Goal: Task Accomplishment & Management: Complete application form

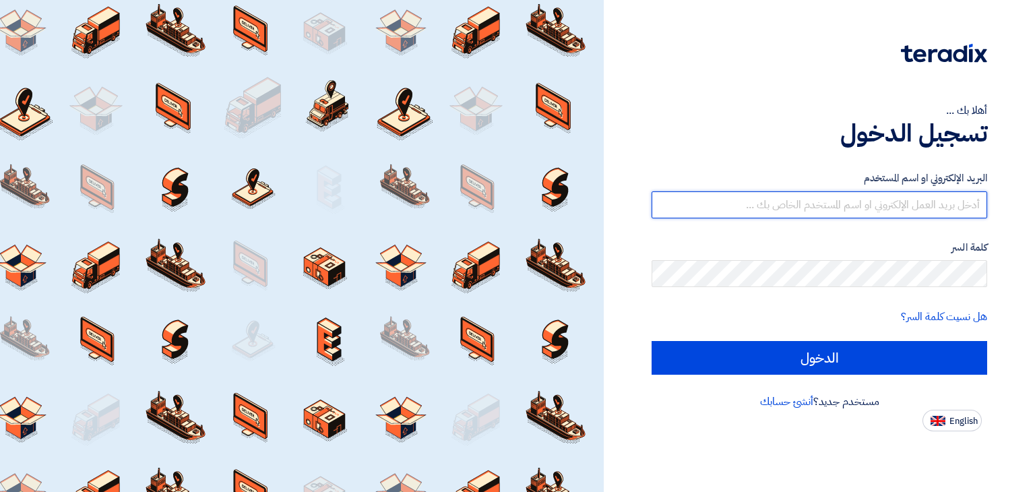
click at [778, 214] on input "text" at bounding box center [820, 204] width 336 height 27
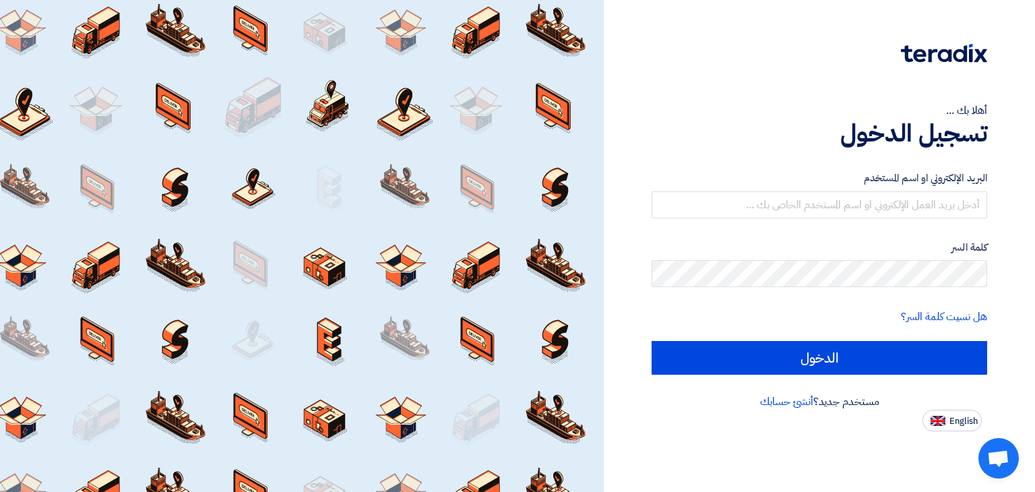
click at [697, 243] on label "كلمة السر" at bounding box center [820, 247] width 336 height 15
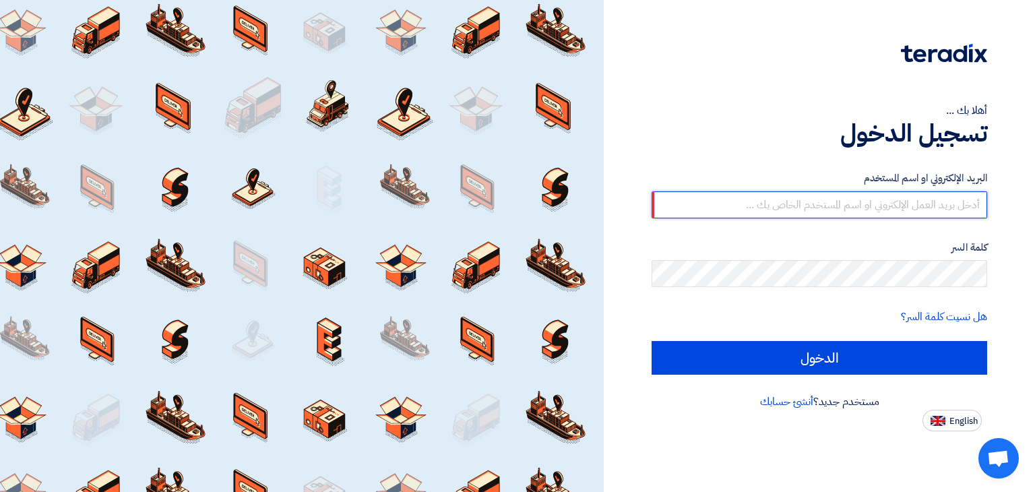
click at [794, 206] on input "text" at bounding box center [820, 204] width 336 height 27
click at [734, 194] on input "text" at bounding box center [820, 204] width 336 height 27
type input "[EMAIL_ADDRESS][DOMAIN_NAME]"
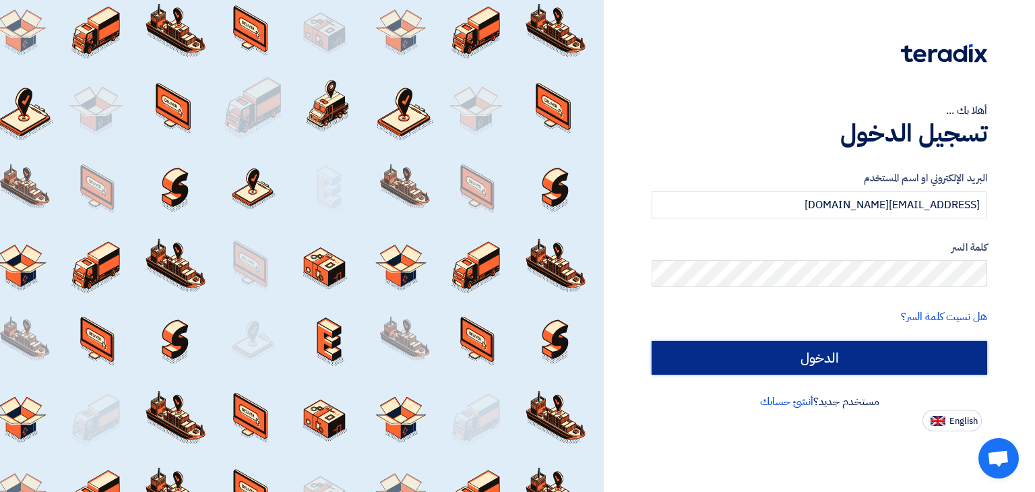
click at [799, 364] on input "الدخول" at bounding box center [820, 358] width 336 height 34
type input "Sign in"
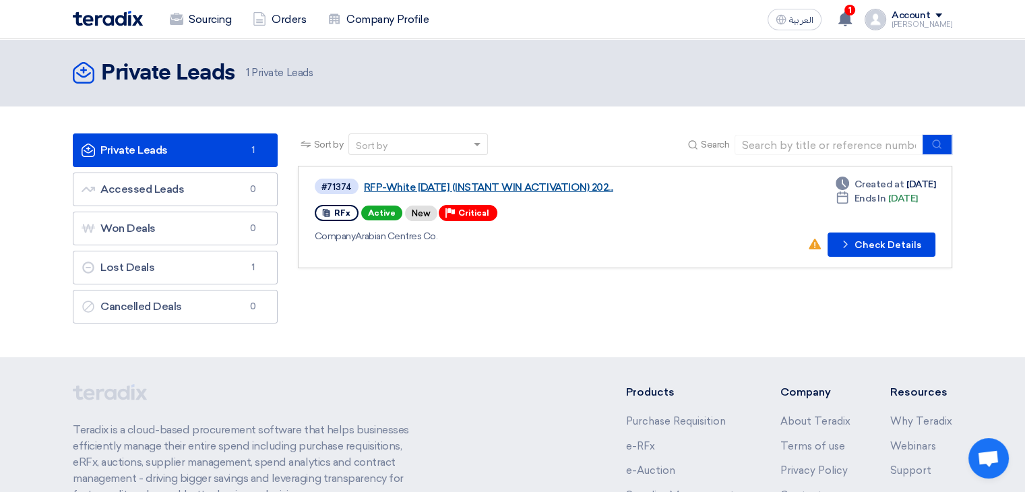
click at [472, 187] on link "RFP-White [DATE] (INSTANT WIN ACTIVATION) 202..." at bounding box center [532, 187] width 337 height 12
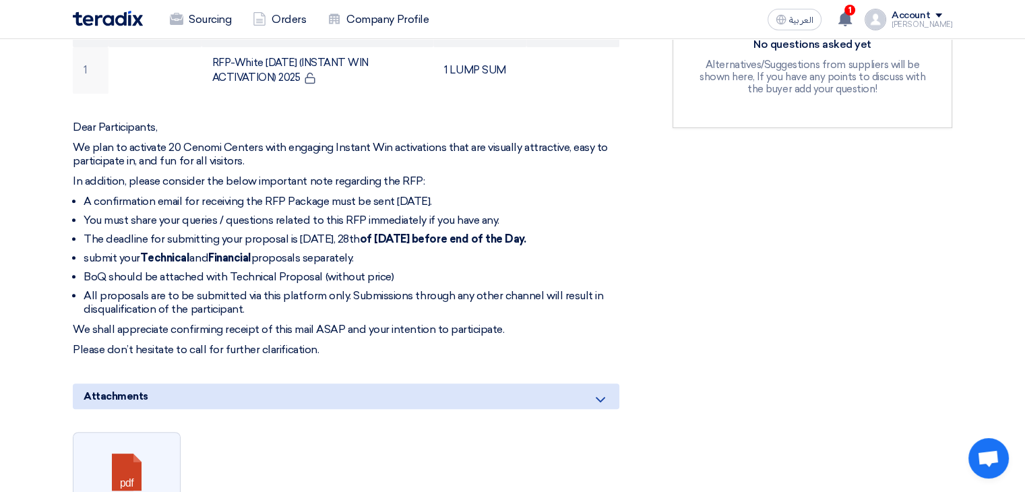
scroll to position [468, 0]
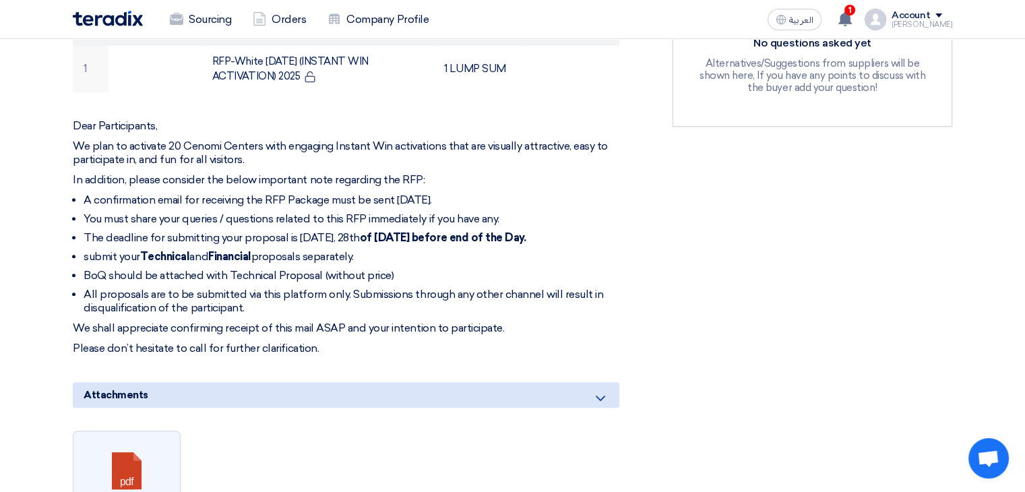
click at [414, 240] on strong "of [DATE] before end of the Day." at bounding box center [443, 237] width 166 height 13
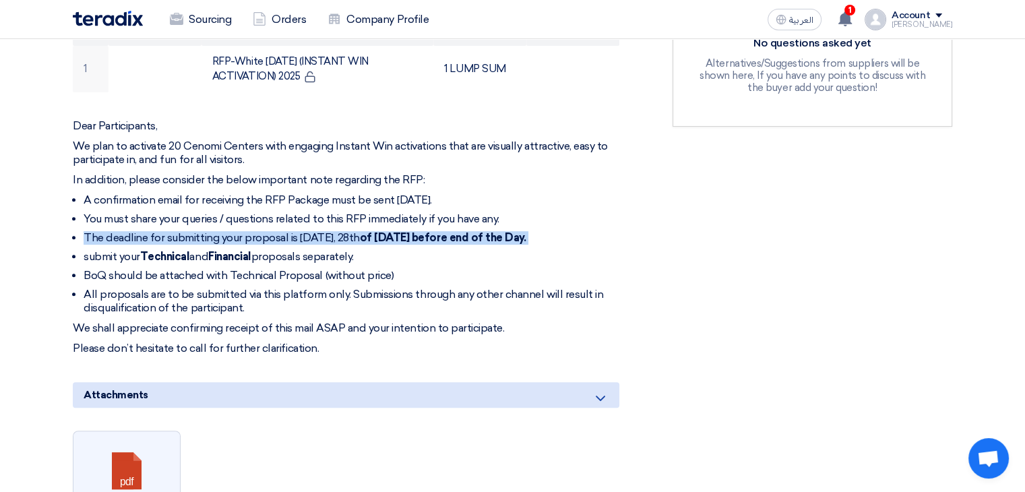
click at [414, 240] on strong "of [DATE] before end of the Day." at bounding box center [443, 237] width 166 height 13
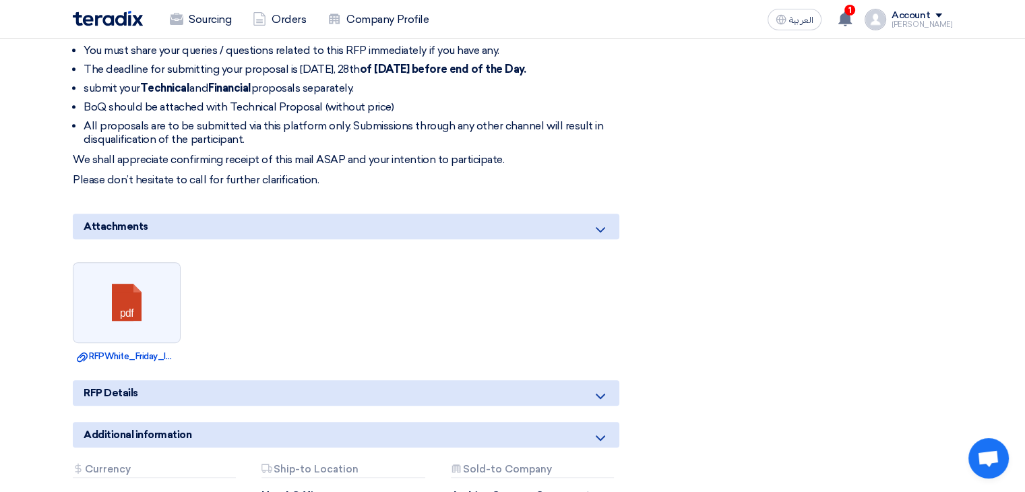
scroll to position [639, 0]
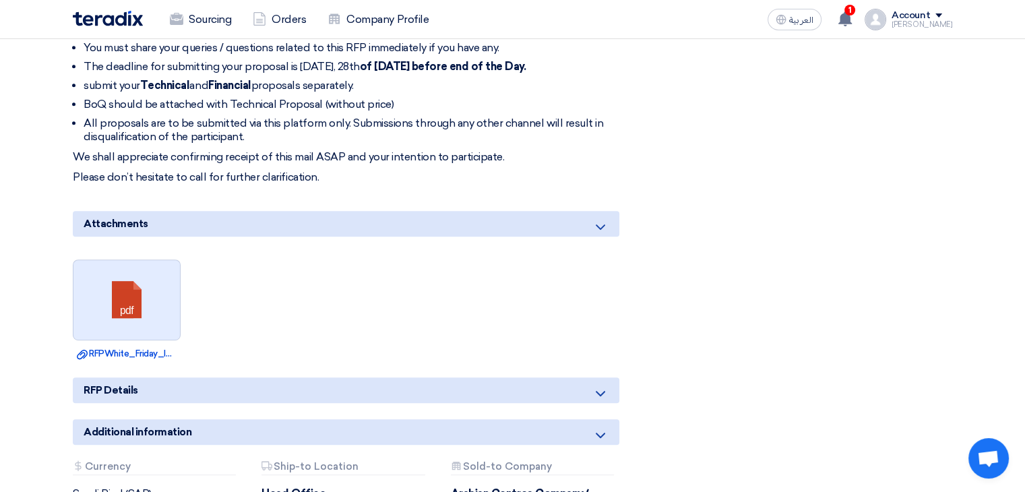
click at [121, 308] on link at bounding box center [127, 300] width 108 height 81
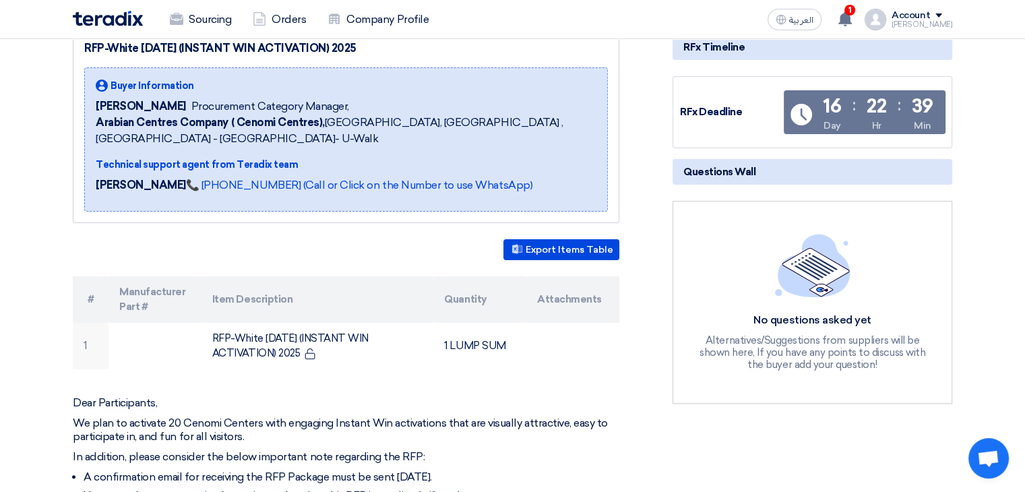
scroll to position [0, 0]
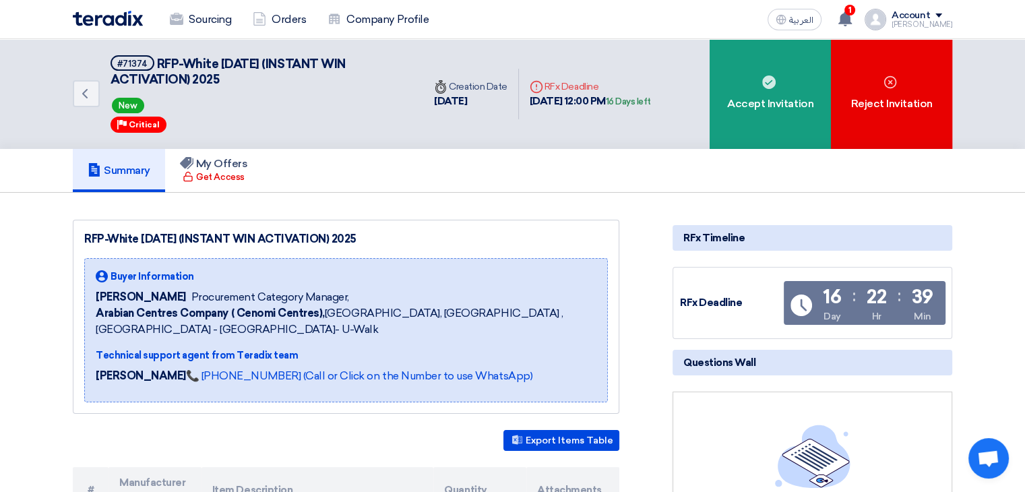
click at [918, 26] on div "[PERSON_NAME]" at bounding box center [921, 24] width 61 height 7
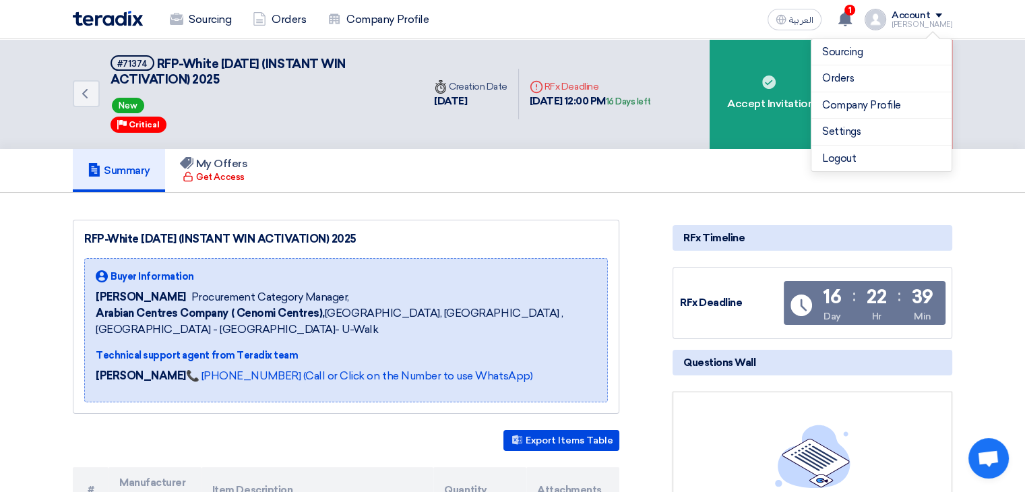
click at [918, 26] on div "[PERSON_NAME]" at bounding box center [921, 24] width 61 height 7
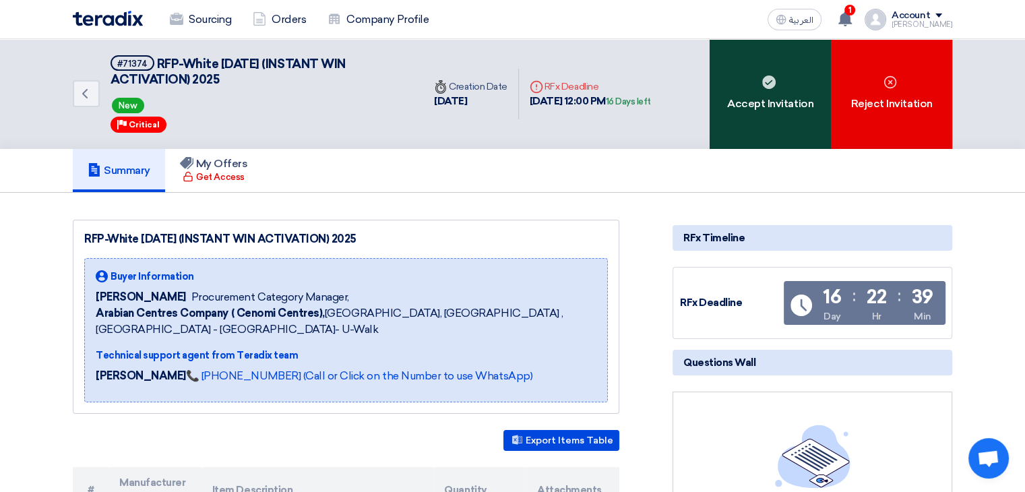
click at [726, 111] on div "Accept Invitation" at bounding box center [770, 94] width 121 height 110
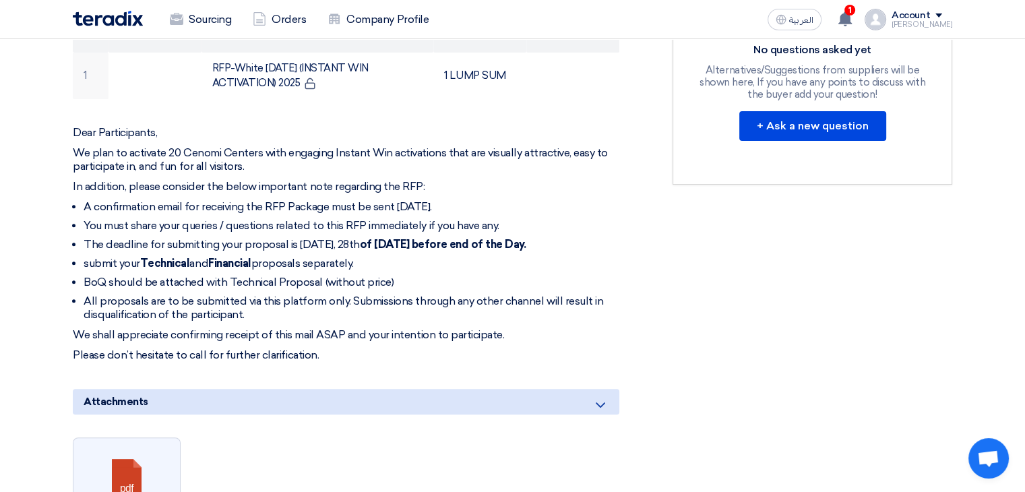
scroll to position [462, 0]
click at [210, 222] on li "You must share your queries / questions related to this RFP immediately if you …" at bounding box center [352, 224] width 536 height 13
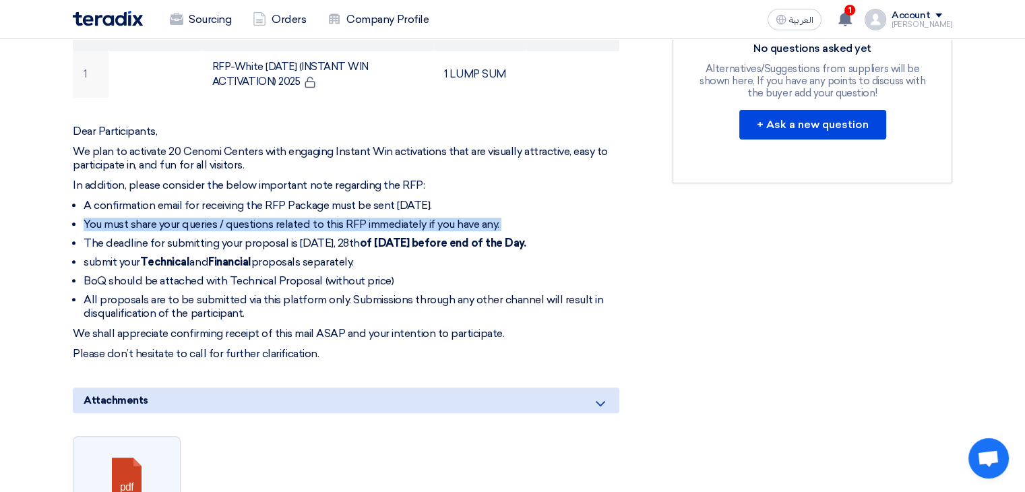
click at [210, 222] on li "You must share your queries / questions related to this RFP immediately if you …" at bounding box center [352, 224] width 536 height 13
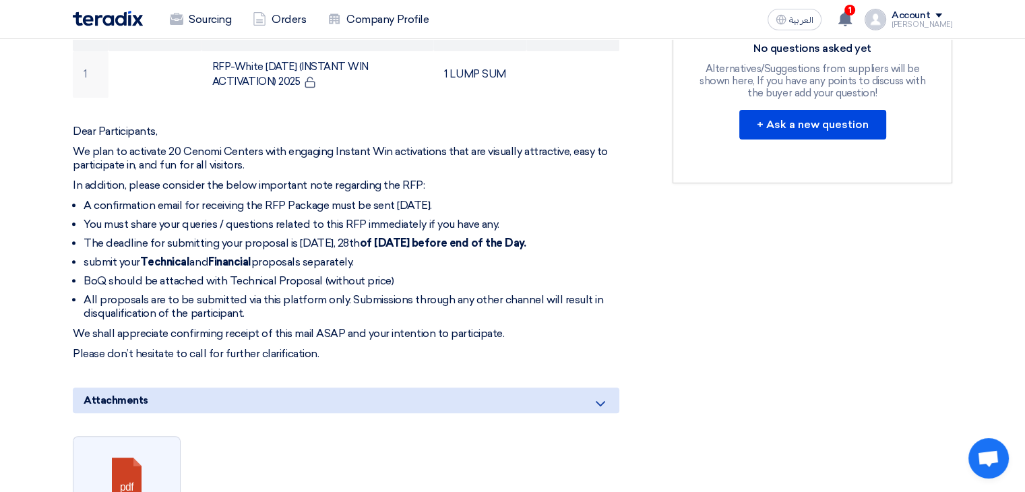
click at [195, 207] on li "A confirmation email for receiving the RFP Package must be sent [DATE]." at bounding box center [352, 205] width 536 height 13
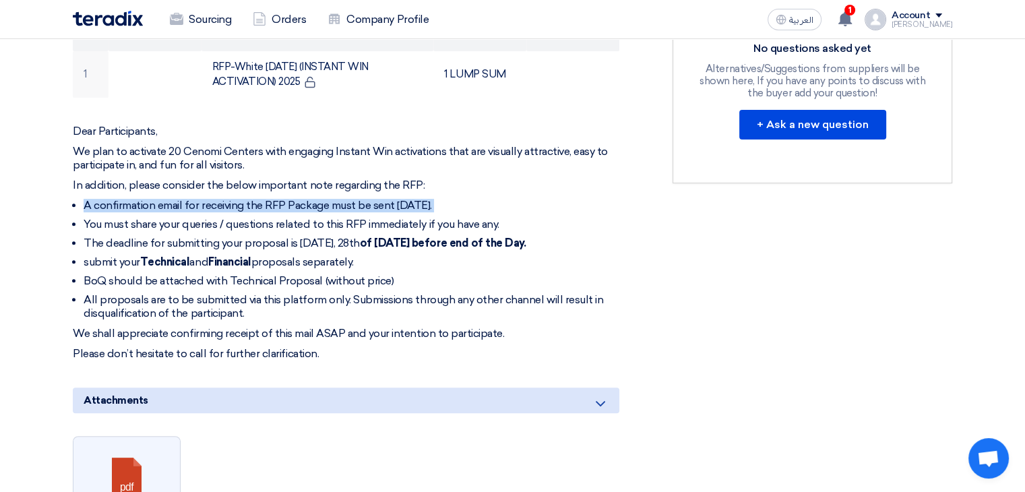
click at [195, 207] on li "A confirmation email for receiving the RFP Package must be sent [DATE]." at bounding box center [352, 205] width 536 height 13
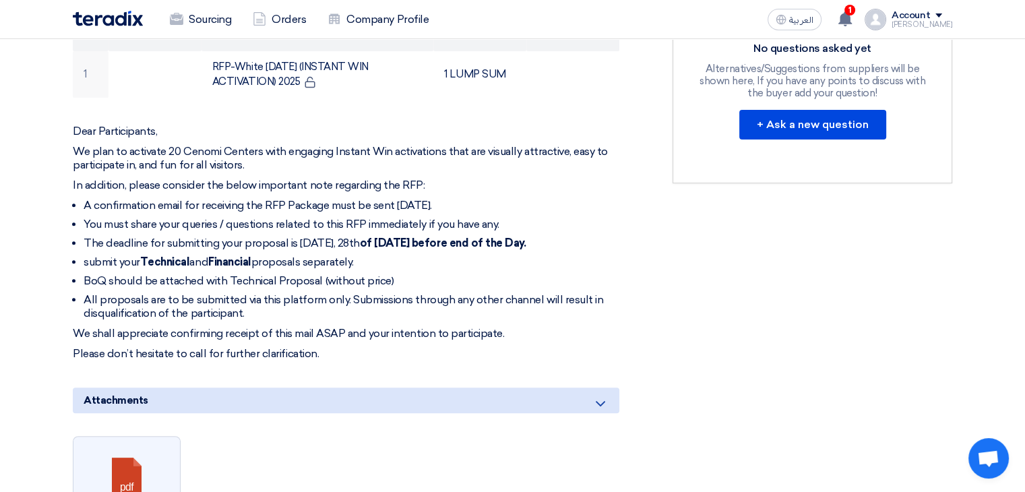
click at [414, 261] on li "submit your Technical and Financial proposals separately." at bounding box center [352, 261] width 536 height 13
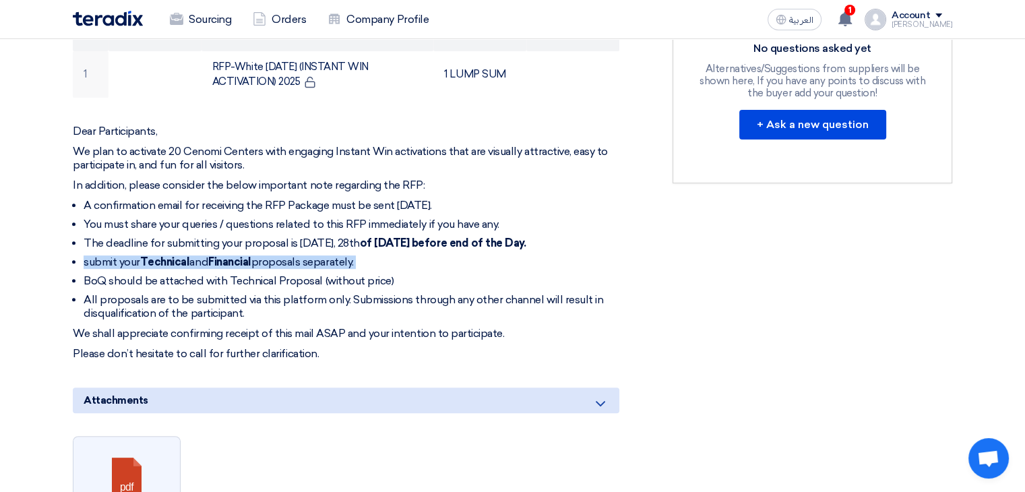
click at [414, 261] on li "submit your Technical and Financial proposals separately." at bounding box center [352, 261] width 536 height 13
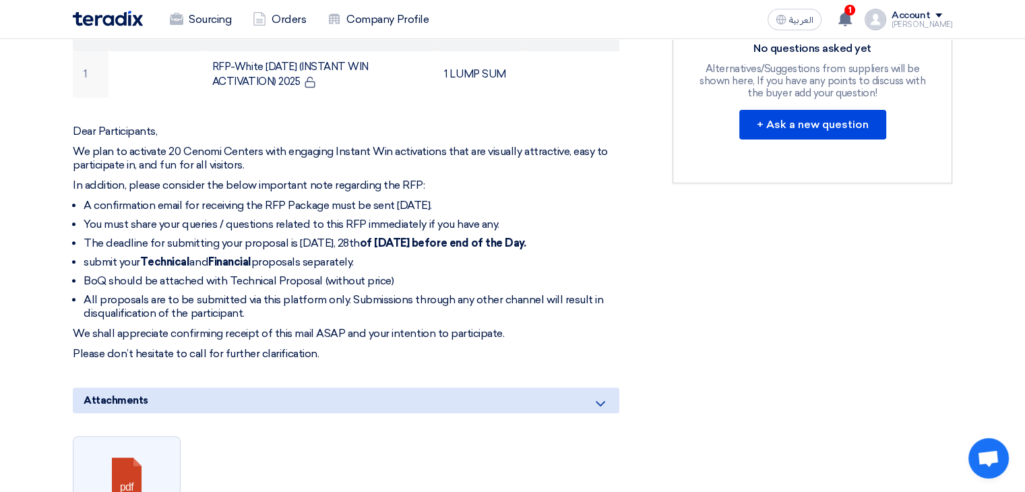
click at [371, 218] on li "You must share your queries / questions related to this RFP immediately if you …" at bounding box center [352, 224] width 536 height 13
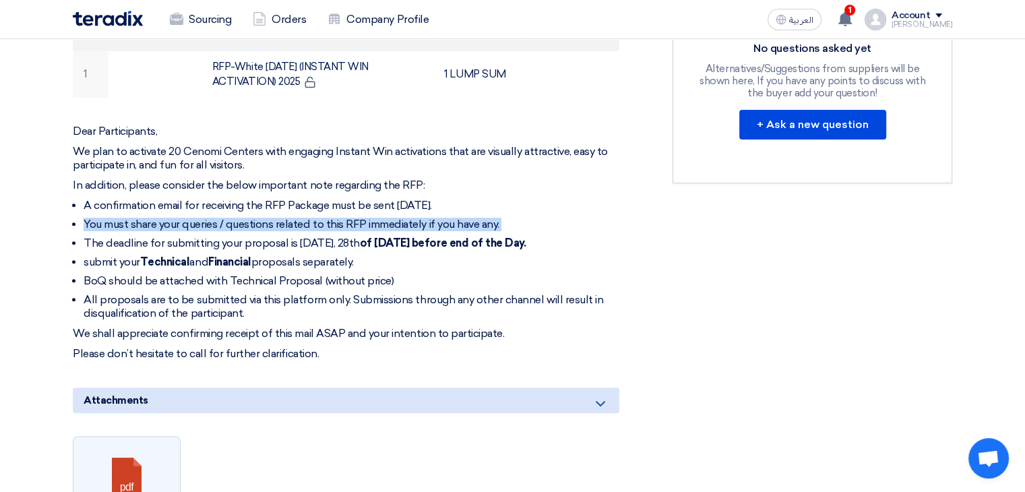
click at [371, 218] on li "You must share your queries / questions related to this RFP immediately if you …" at bounding box center [352, 224] width 536 height 13
click at [408, 218] on li "You must share your queries / questions related to this RFP immediately if you …" at bounding box center [352, 224] width 536 height 13
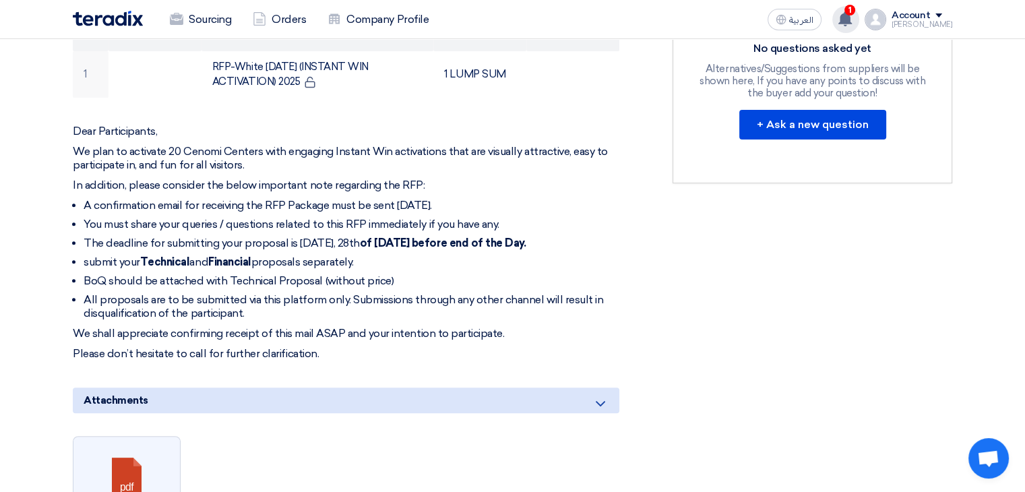
click at [855, 14] on span "1" at bounding box center [849, 10] width 11 height 11
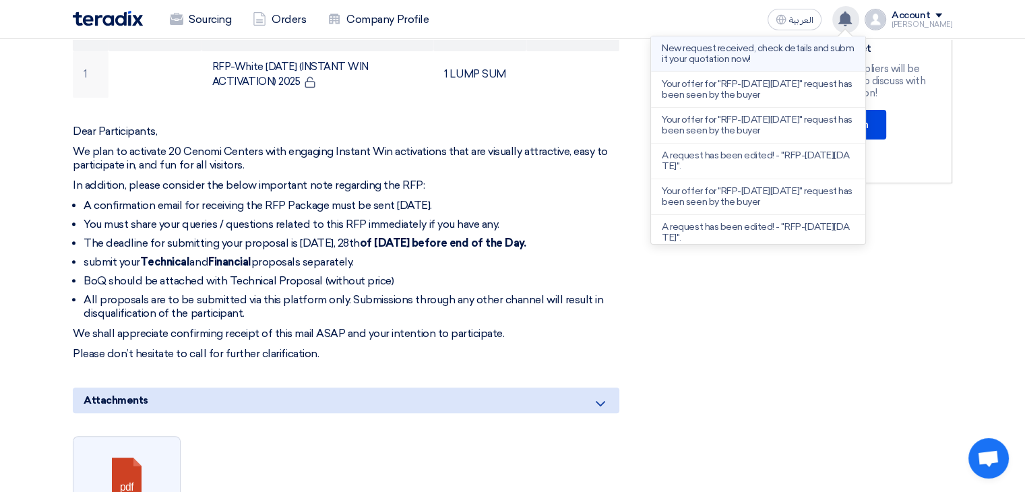
click at [785, 59] on p "New request received, check details and submit your quotation now!" at bounding box center [758, 54] width 193 height 22
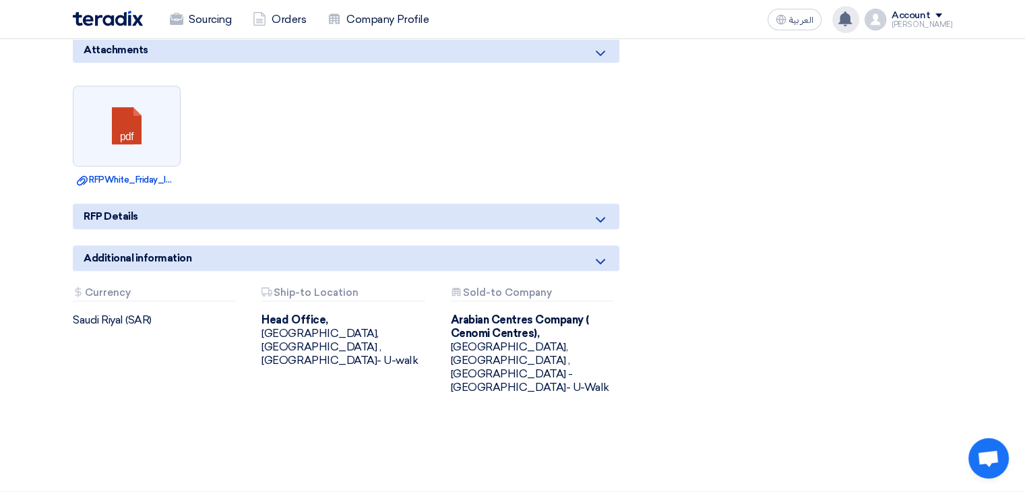
scroll to position [813, 0]
click at [284, 222] on div "RFP Details" at bounding box center [346, 216] width 546 height 26
click at [605, 219] on icon at bounding box center [600, 219] width 16 height 16
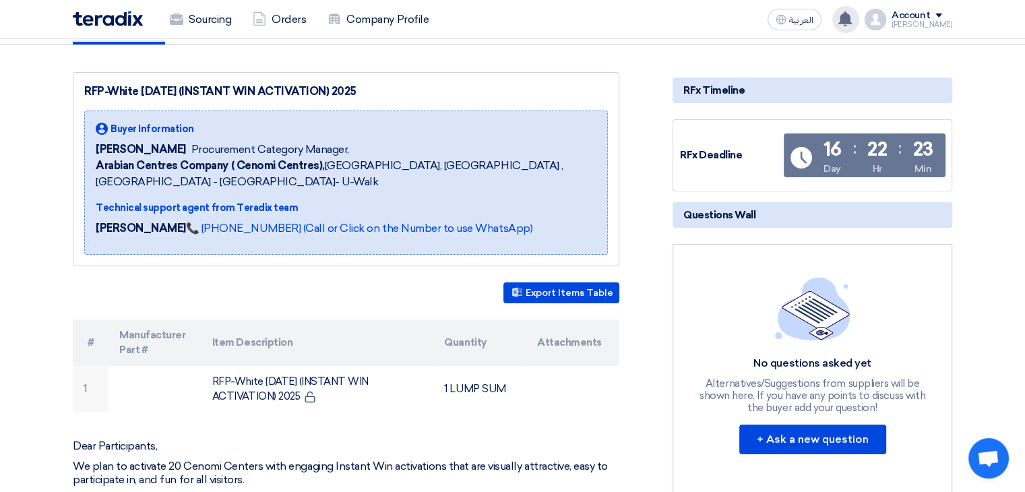
scroll to position [0, 0]
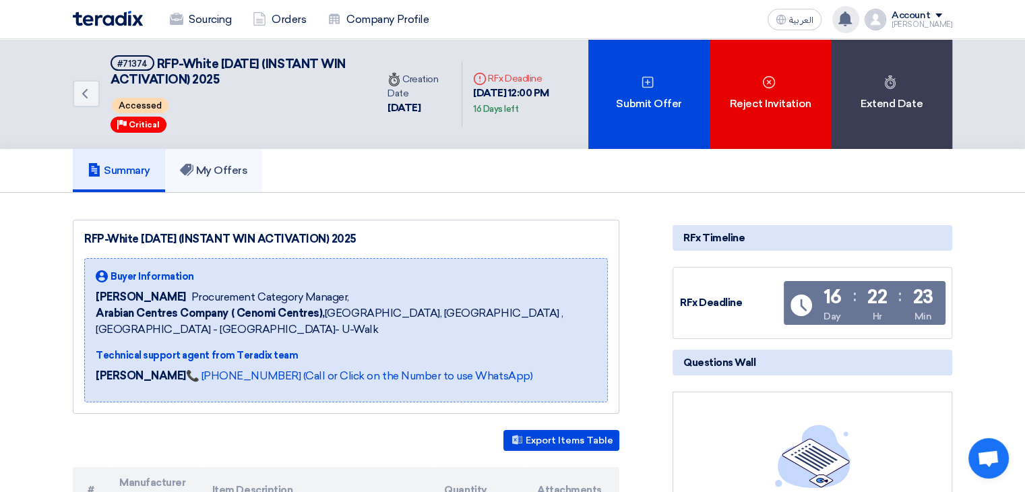
click at [235, 164] on h5 "My Offers" at bounding box center [214, 170] width 68 height 13
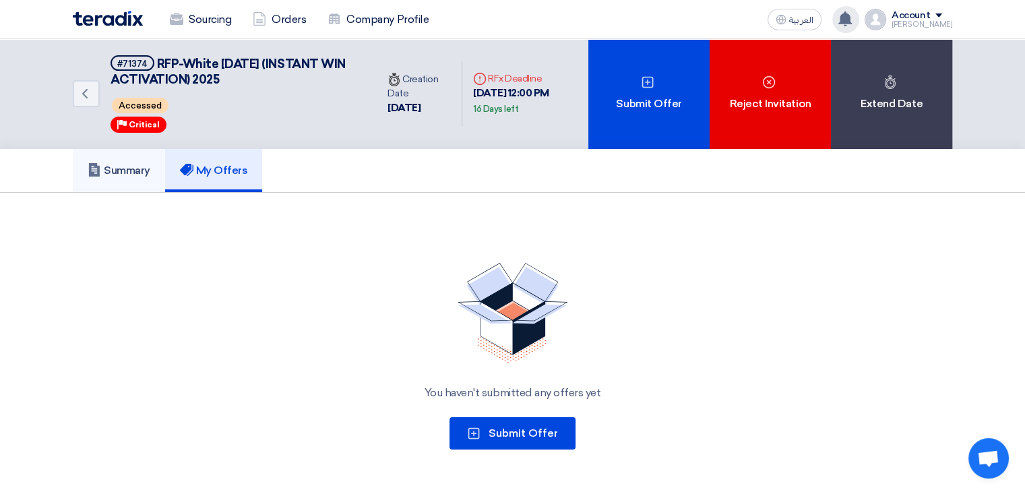
click at [119, 164] on h5 "Summary" at bounding box center [119, 170] width 63 height 13
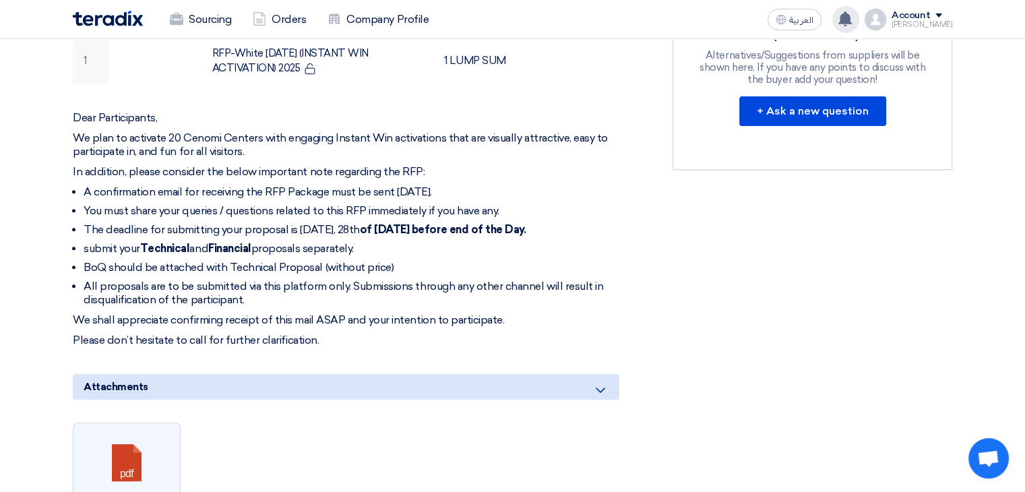
scroll to position [476, 0]
click at [437, 230] on strong "of [DATE] before end of the Day." at bounding box center [443, 228] width 166 height 13
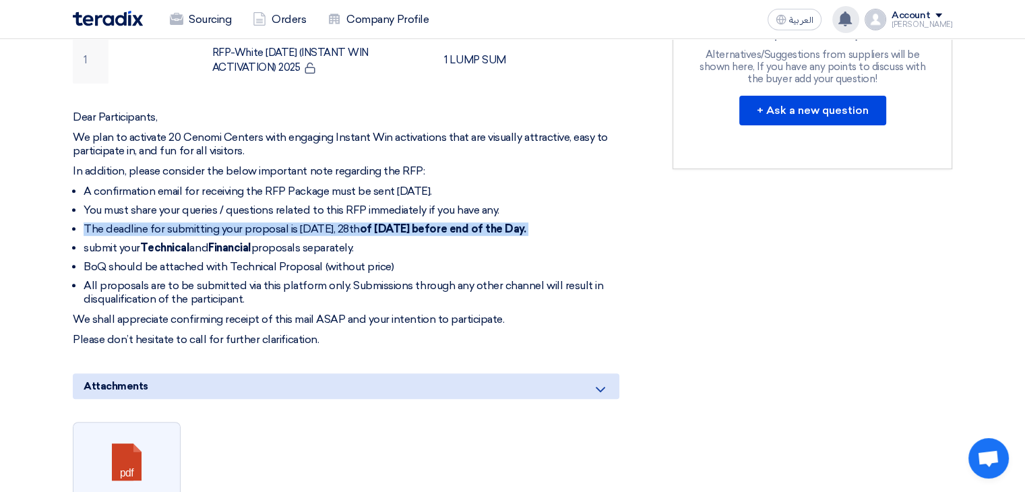
click at [437, 230] on strong "of [DATE] before end of the Day." at bounding box center [443, 228] width 166 height 13
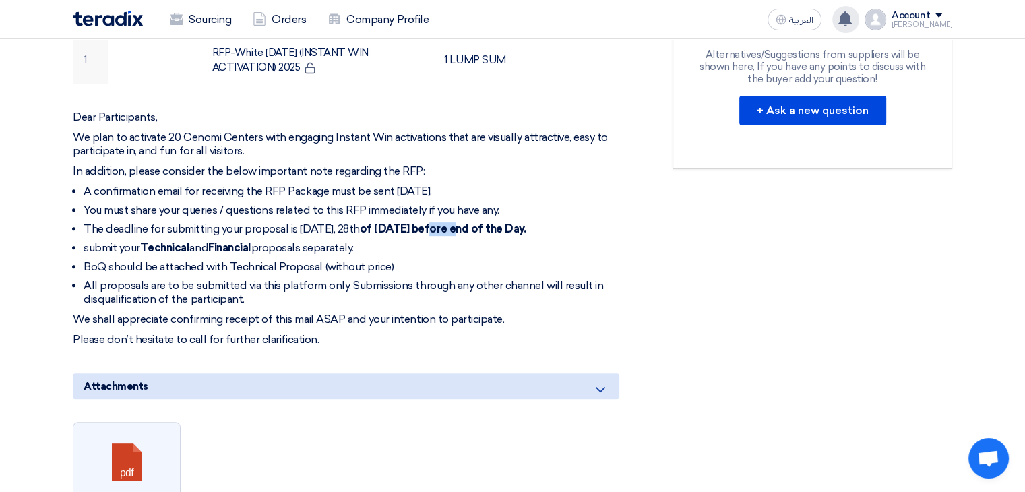
click at [437, 230] on strong "of [DATE] before end of the Day." at bounding box center [443, 228] width 166 height 13
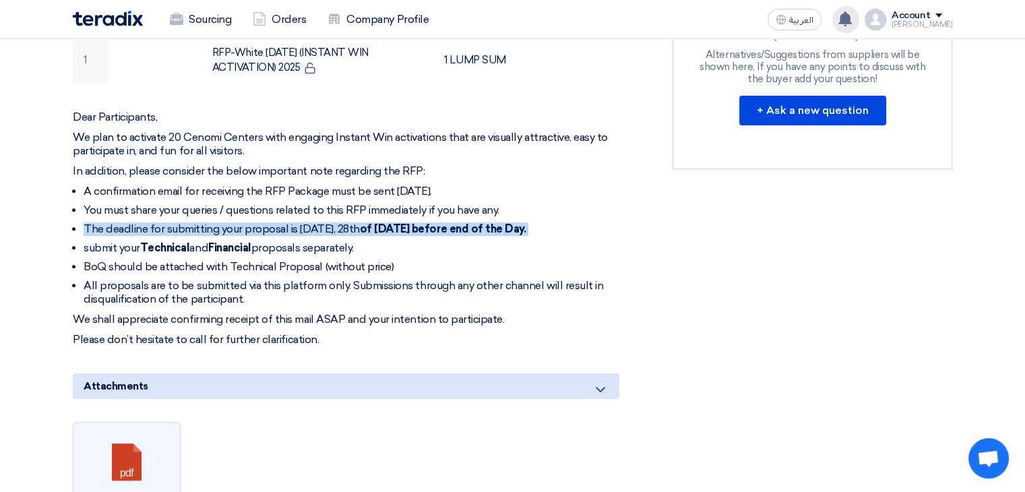
click at [437, 230] on strong "of [DATE] before end of the Day." at bounding box center [443, 228] width 166 height 13
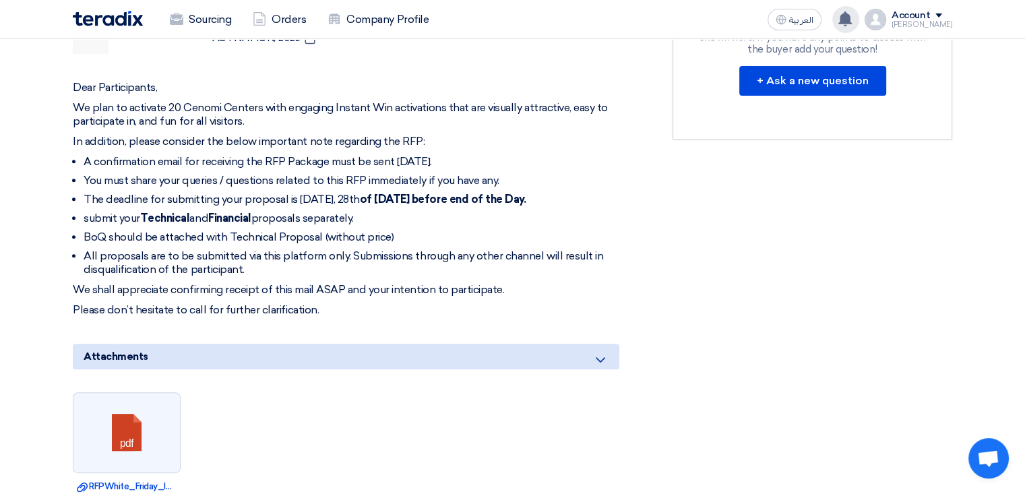
scroll to position [0, 0]
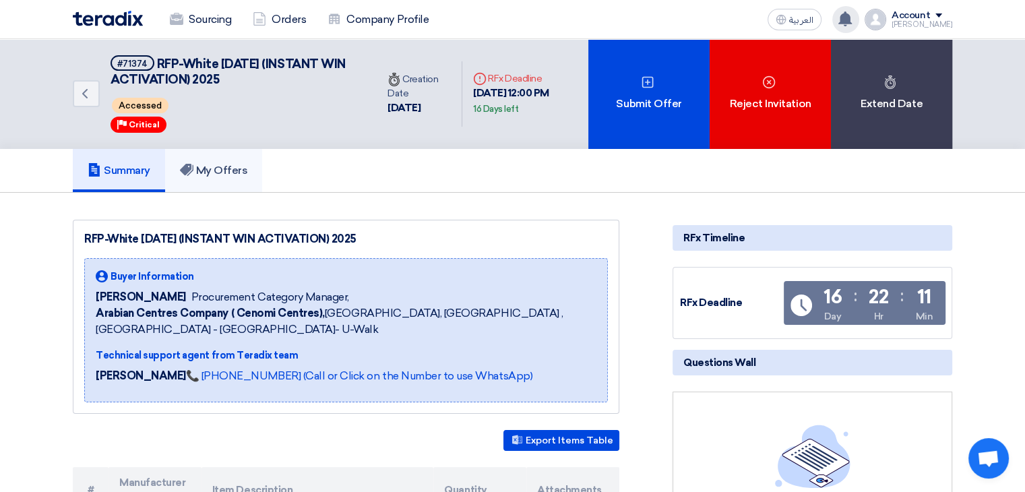
click at [240, 174] on h5 "My Offers" at bounding box center [214, 170] width 68 height 13
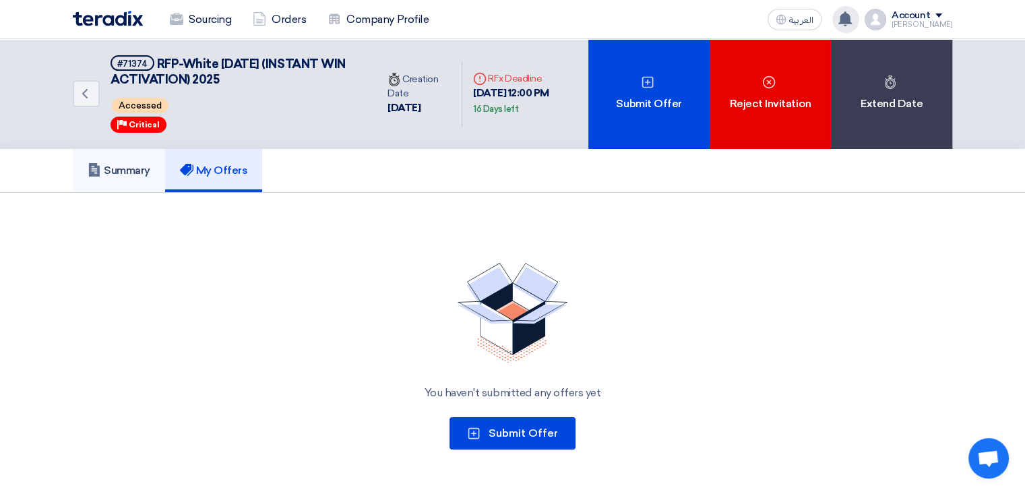
click at [156, 170] on link "Summary" at bounding box center [119, 170] width 92 height 43
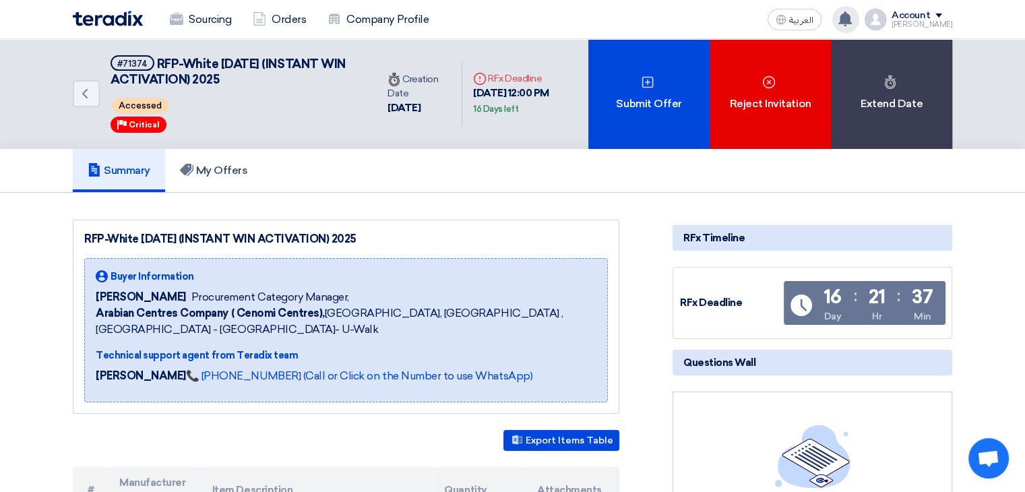
click at [398, 114] on div "[DATE]" at bounding box center [418, 107] width 63 height 15
click at [193, 76] on span "RFP-White [DATE] (INSTANT WIN ACTIVATION) 2025" at bounding box center [228, 72] width 235 height 30
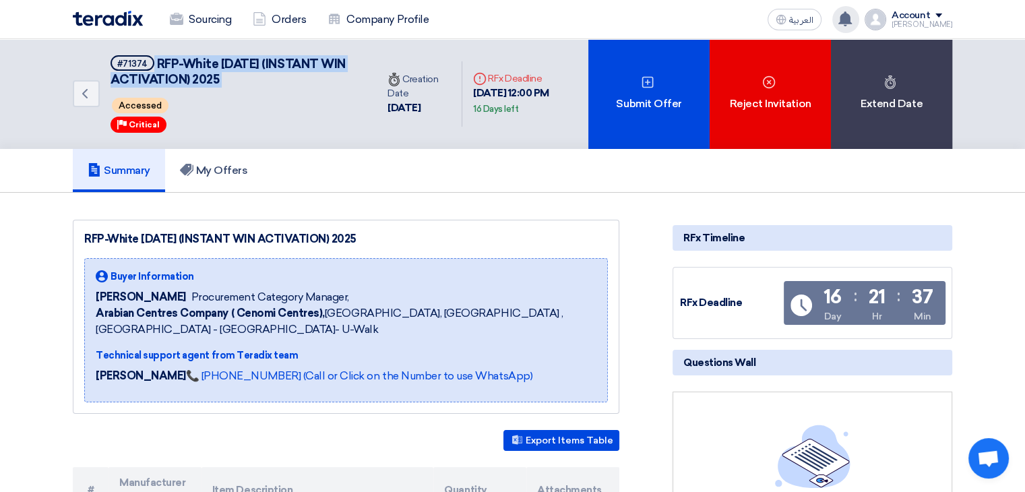
click at [193, 76] on span "RFP-White [DATE] (INSTANT WIN ACTIVATION) 2025" at bounding box center [228, 72] width 235 height 30
